Goal: Book appointment/travel/reservation

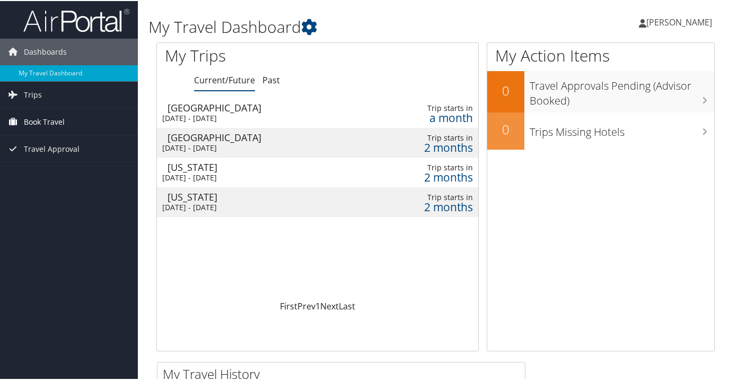
click at [32, 122] on span "Book Travel" at bounding box center [44, 121] width 41 height 27
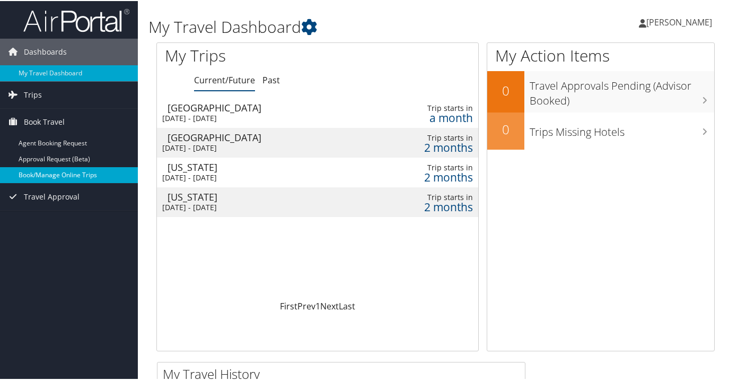
click at [41, 173] on link "Book/Manage Online Trips" at bounding box center [69, 174] width 138 height 16
